Goal: Transaction & Acquisition: Purchase product/service

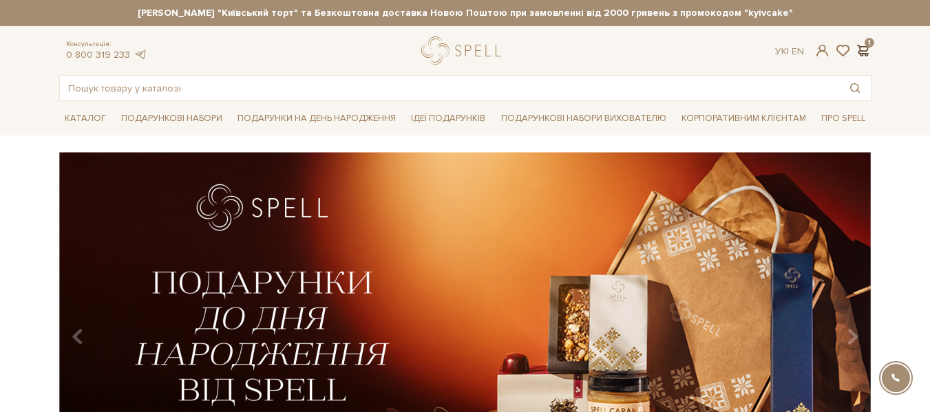
click at [865, 50] on span at bounding box center [863, 50] width 17 height 14
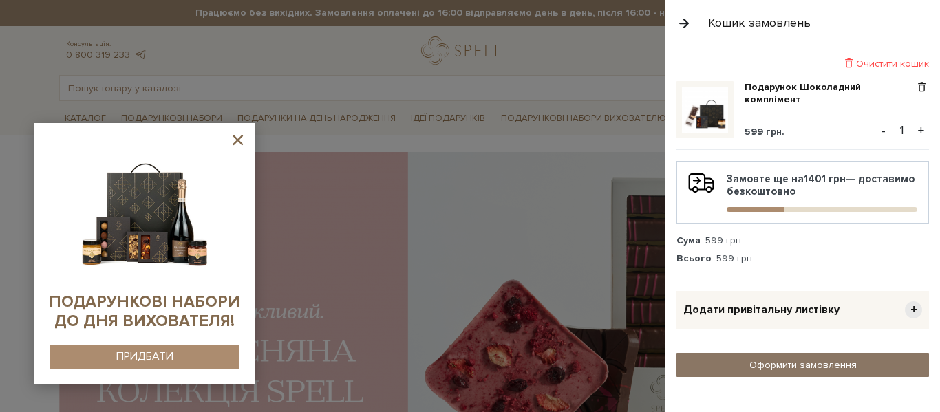
click at [797, 368] on link "Оформити замовлення" at bounding box center [803, 365] width 253 height 24
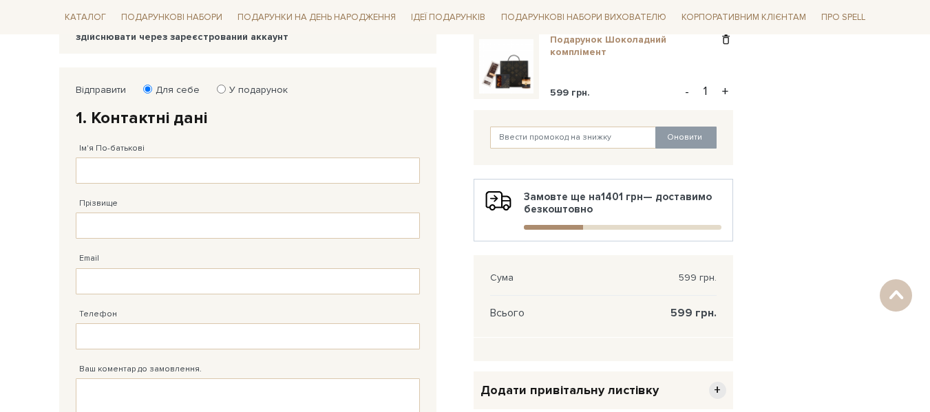
scroll to position [223, 0]
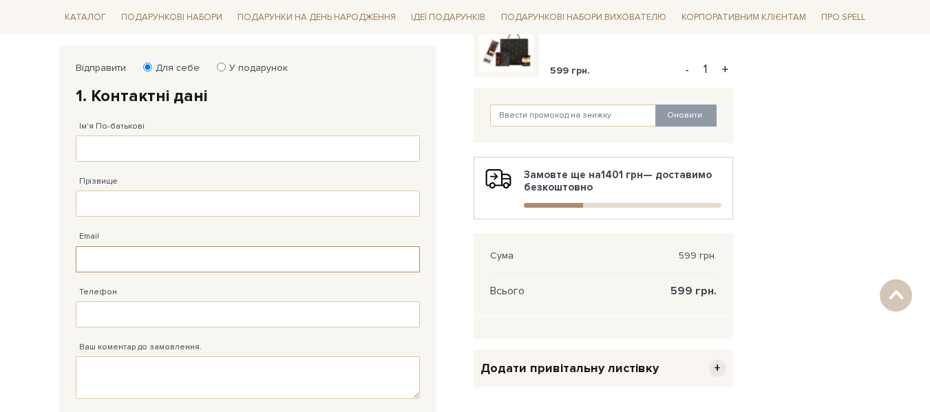
click at [234, 250] on input "Email" at bounding box center [248, 259] width 344 height 26
type input "[EMAIL_ADDRESS][DOMAIN_NAME]"
type input "[PERSON_NAME]"
type input "Кучержинська"
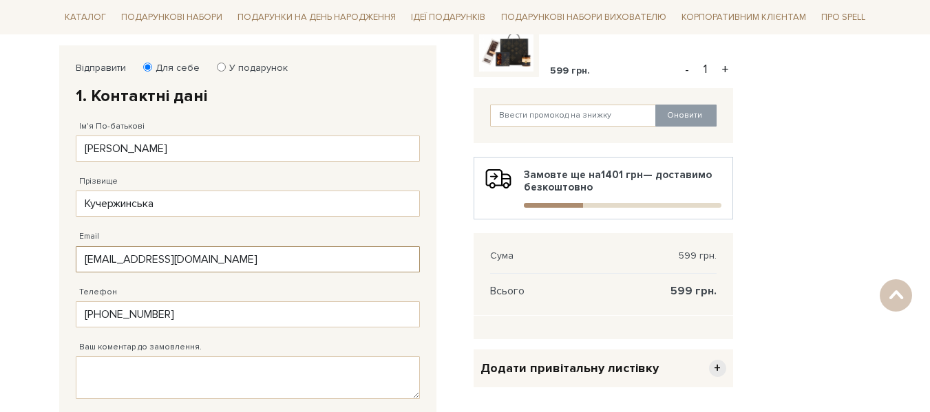
type input "38 (098) 064 48 35"
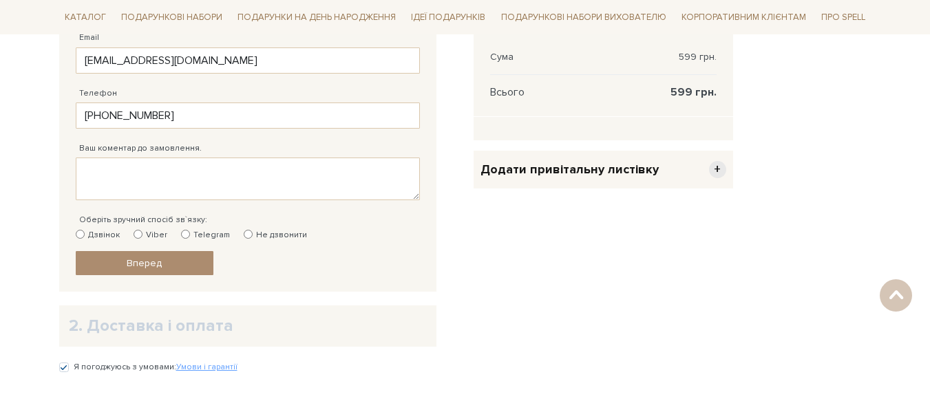
scroll to position [421, 0]
click at [253, 240] on label "Не дзвонити" at bounding box center [275, 237] width 63 height 12
click at [253, 240] on input "Не дзвонити" at bounding box center [248, 235] width 9 height 9
radio input "true"
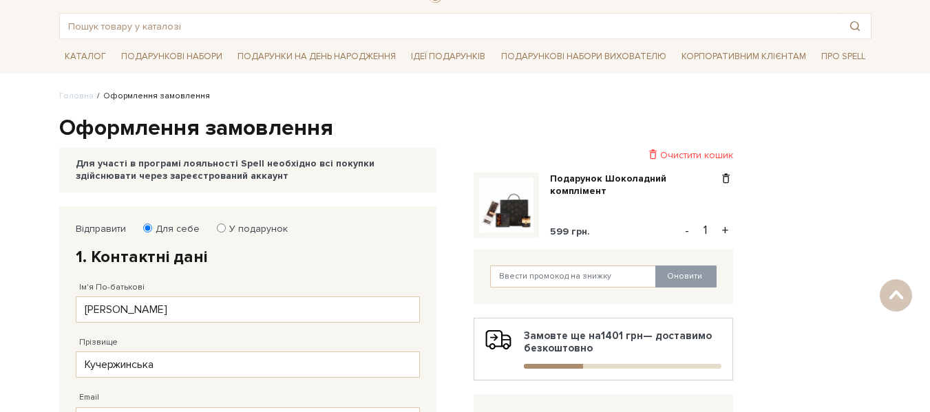
scroll to position [0, 0]
